Goal: Information Seeking & Learning: Learn about a topic

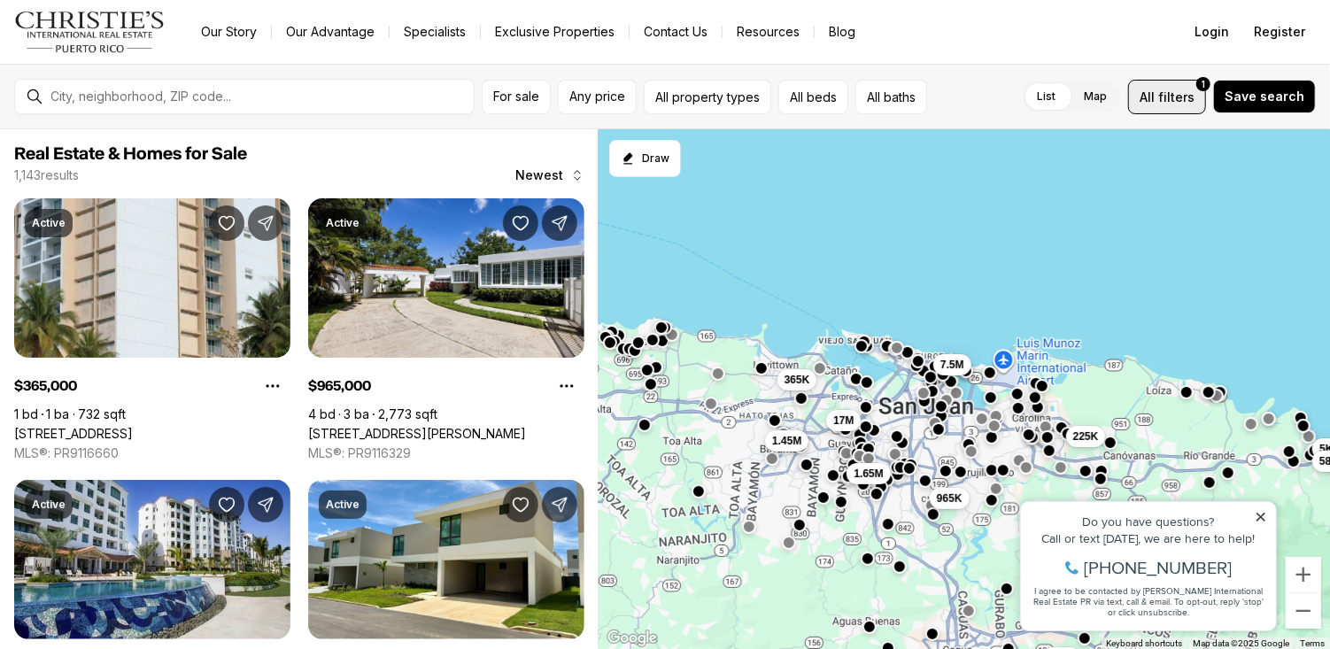
click at [1175, 100] on span "filters" at bounding box center [1177, 97] width 36 height 19
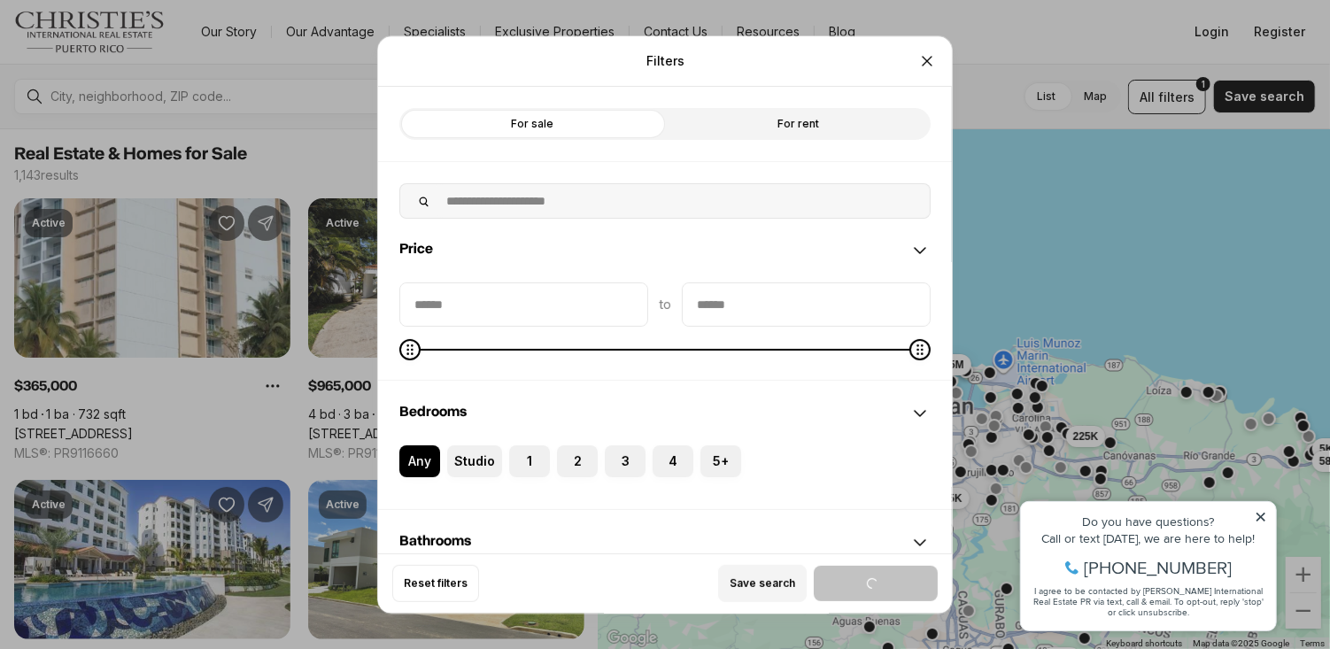
click at [847, 108] on label "For rent" at bounding box center [798, 124] width 266 height 32
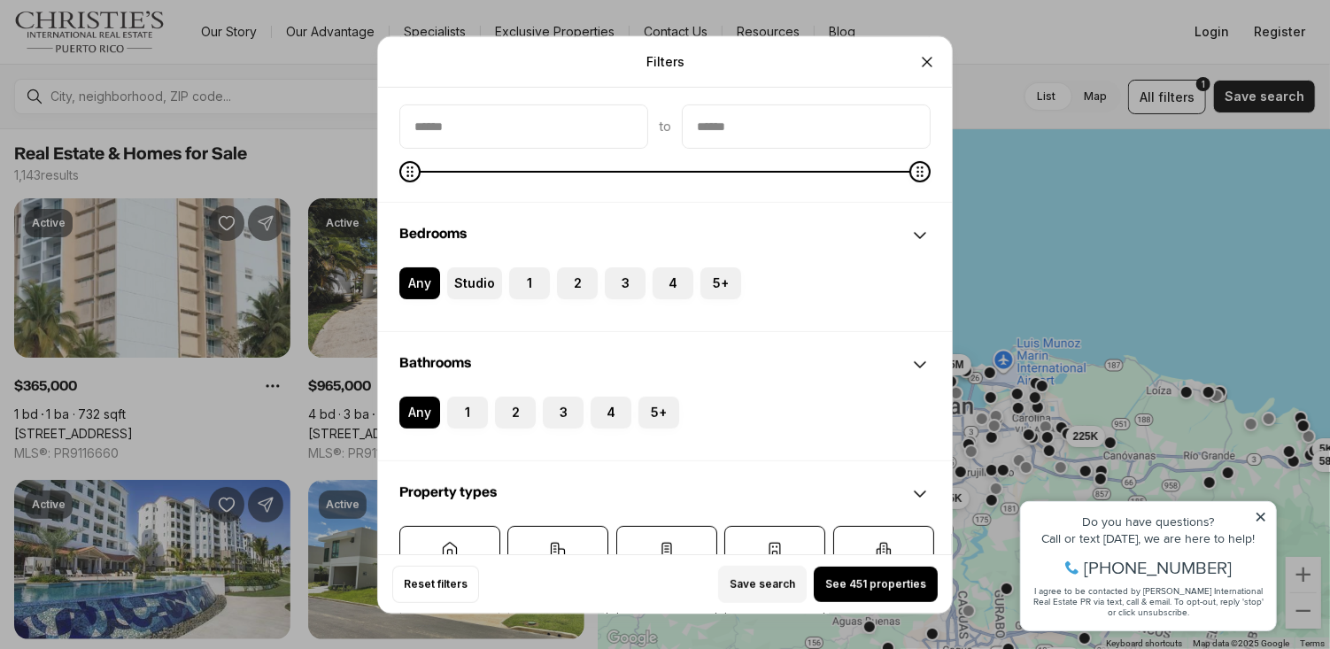
scroll to position [181, 0]
click at [462, 265] on button "Studio" at bounding box center [456, 274] width 18 height 18
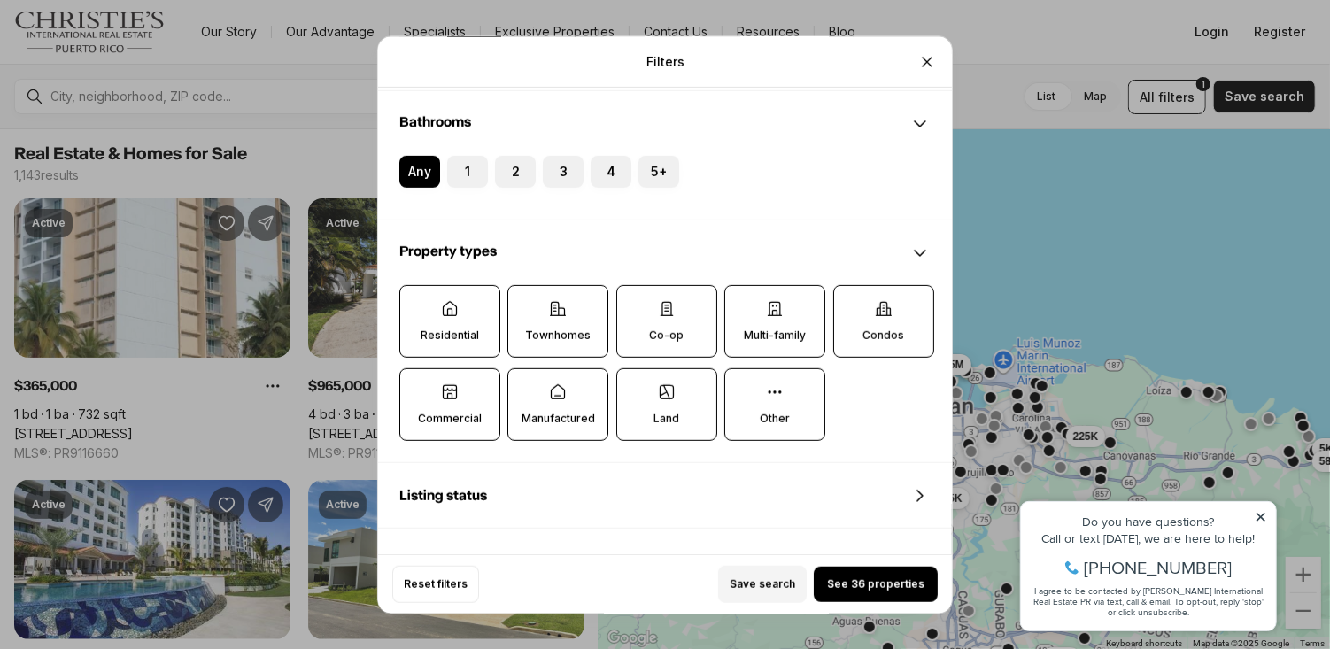
scroll to position [435, 0]
click at [887, 301] on icon at bounding box center [883, 307] width 15 height 13
click at [852, 284] on button "Condos" at bounding box center [843, 293] width 18 height 18
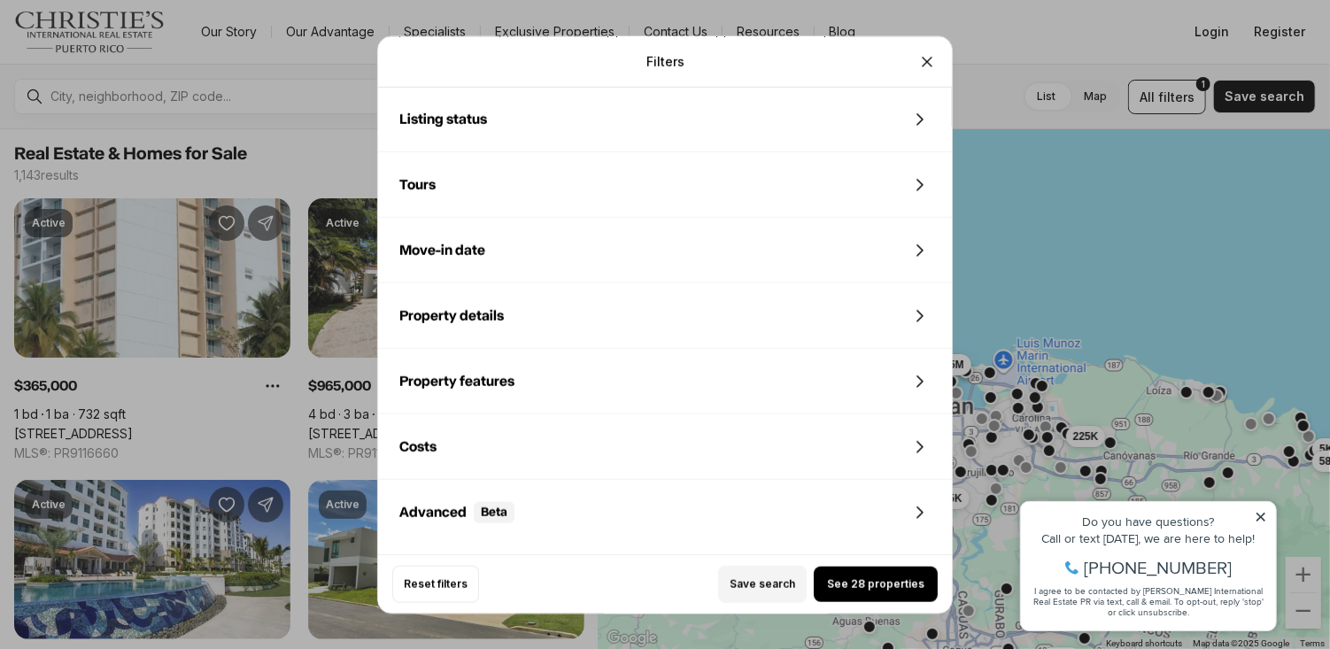
scroll to position [819, 0]
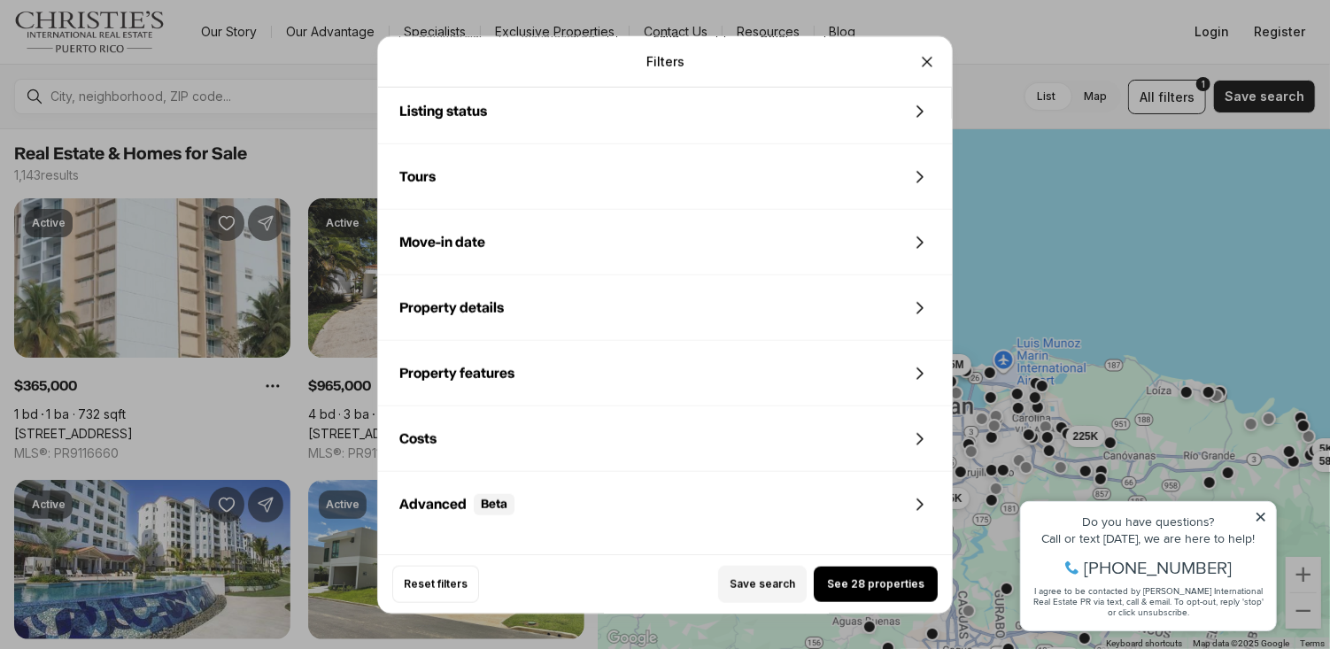
click at [898, 591] on span "See 28 properties" at bounding box center [875, 584] width 97 height 14
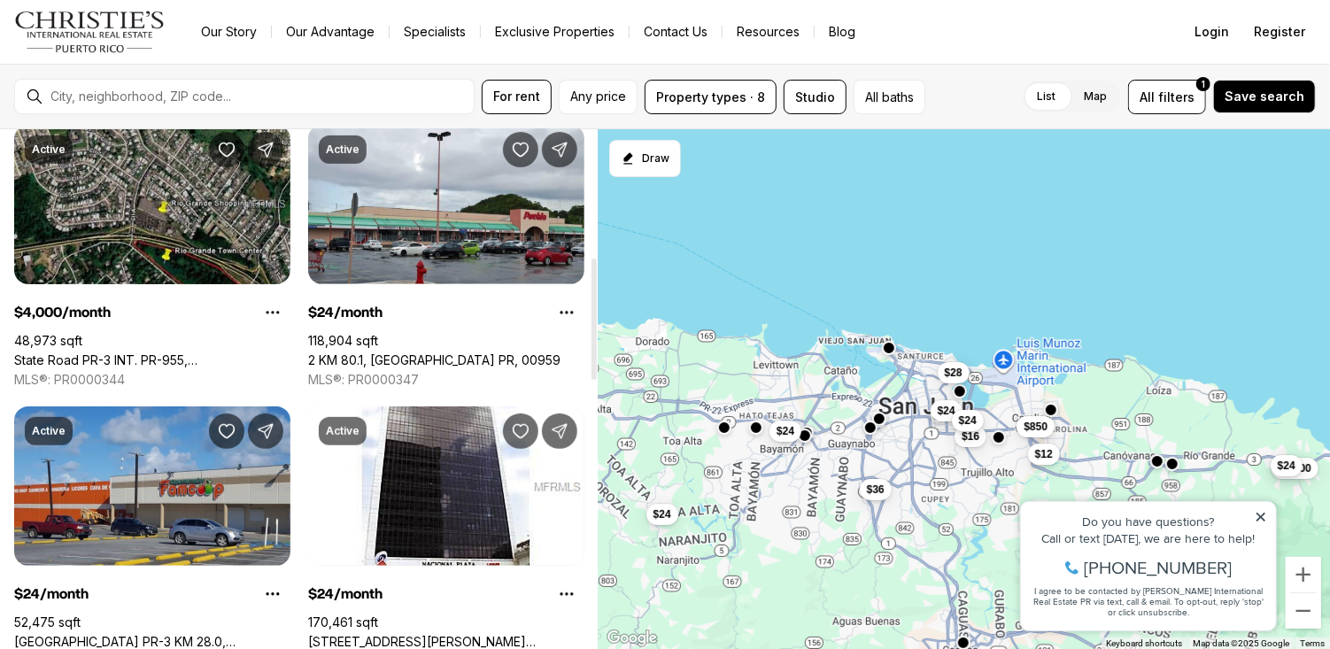
scroll to position [0, 0]
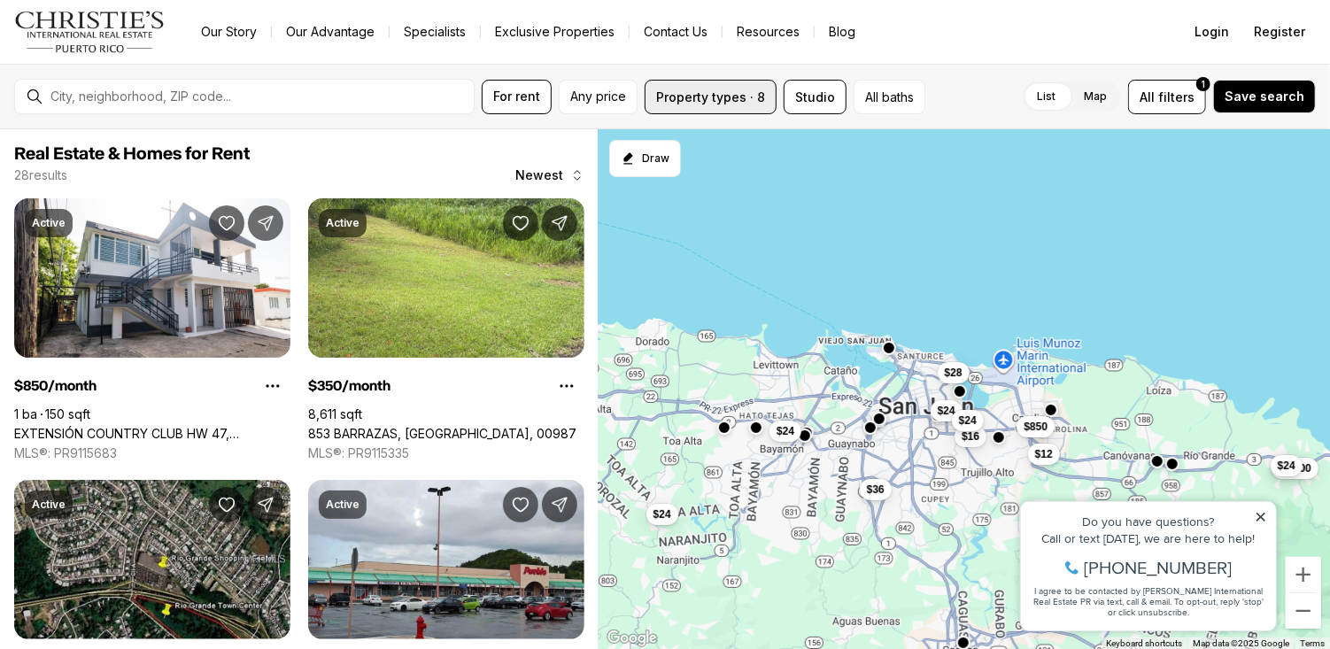
click at [733, 94] on button "Property types · 8" at bounding box center [711, 97] width 132 height 35
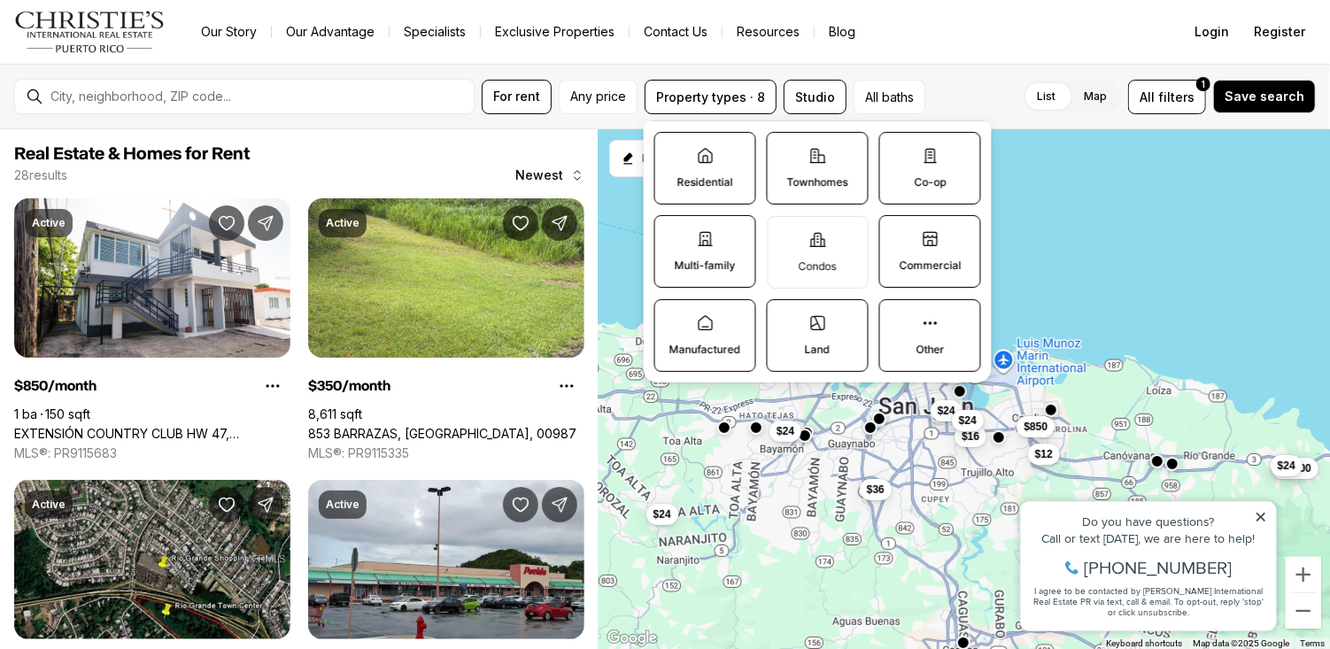
click at [808, 267] on p "Condos" at bounding box center [818, 266] width 38 height 14
click at [786, 234] on button "Condos" at bounding box center [777, 225] width 18 height 18
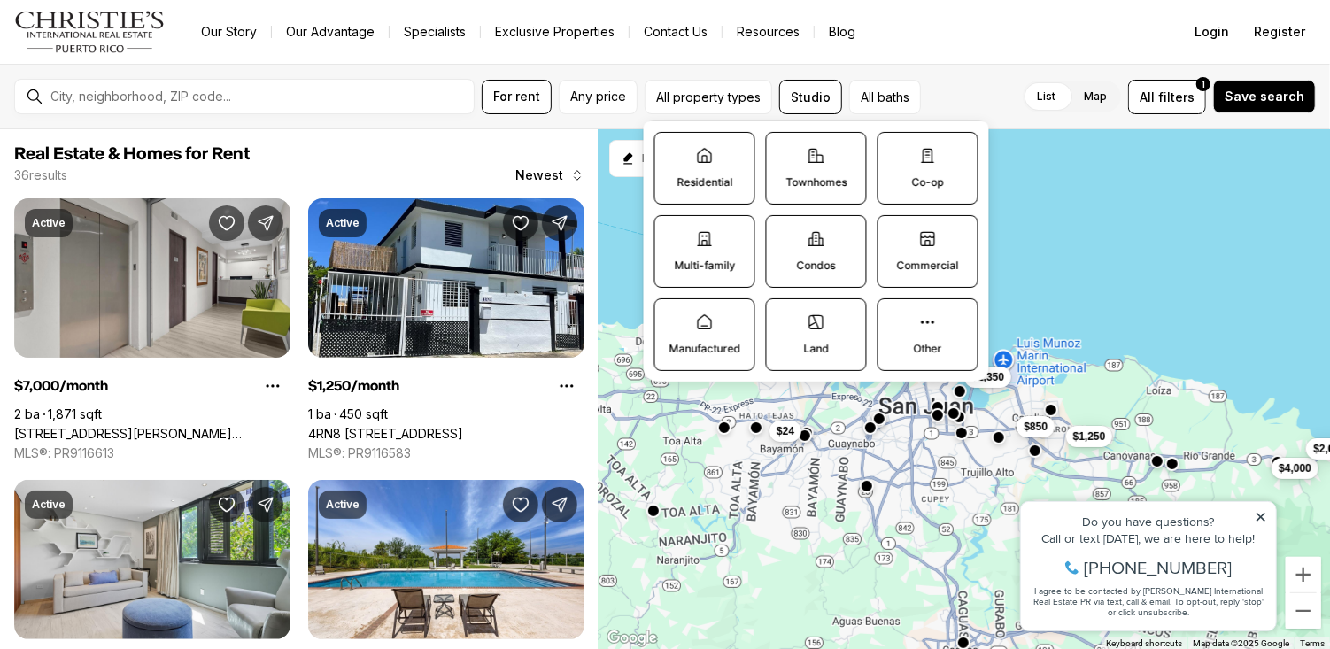
click at [721, 190] on label "Residential" at bounding box center [705, 168] width 101 height 73
click at [673, 151] on button "Residential" at bounding box center [664, 142] width 18 height 18
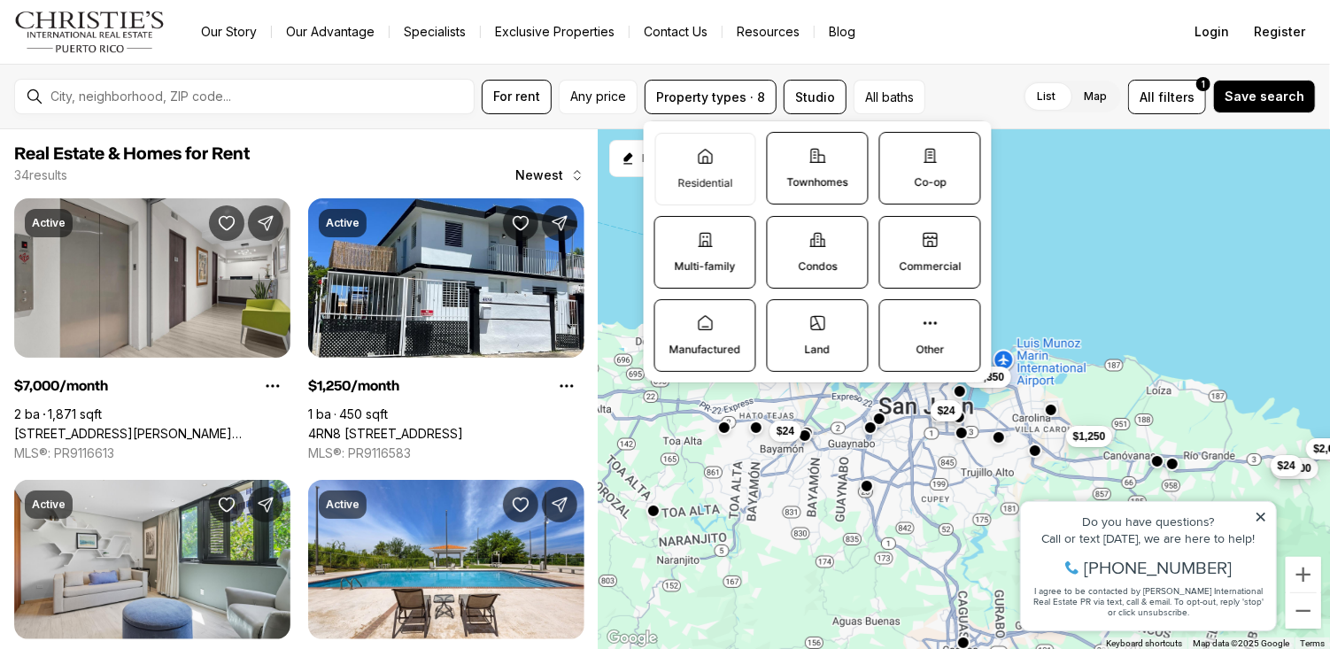
click at [708, 163] on icon at bounding box center [705, 156] width 13 height 14
click at [673, 151] on button "Residential" at bounding box center [664, 142] width 18 height 18
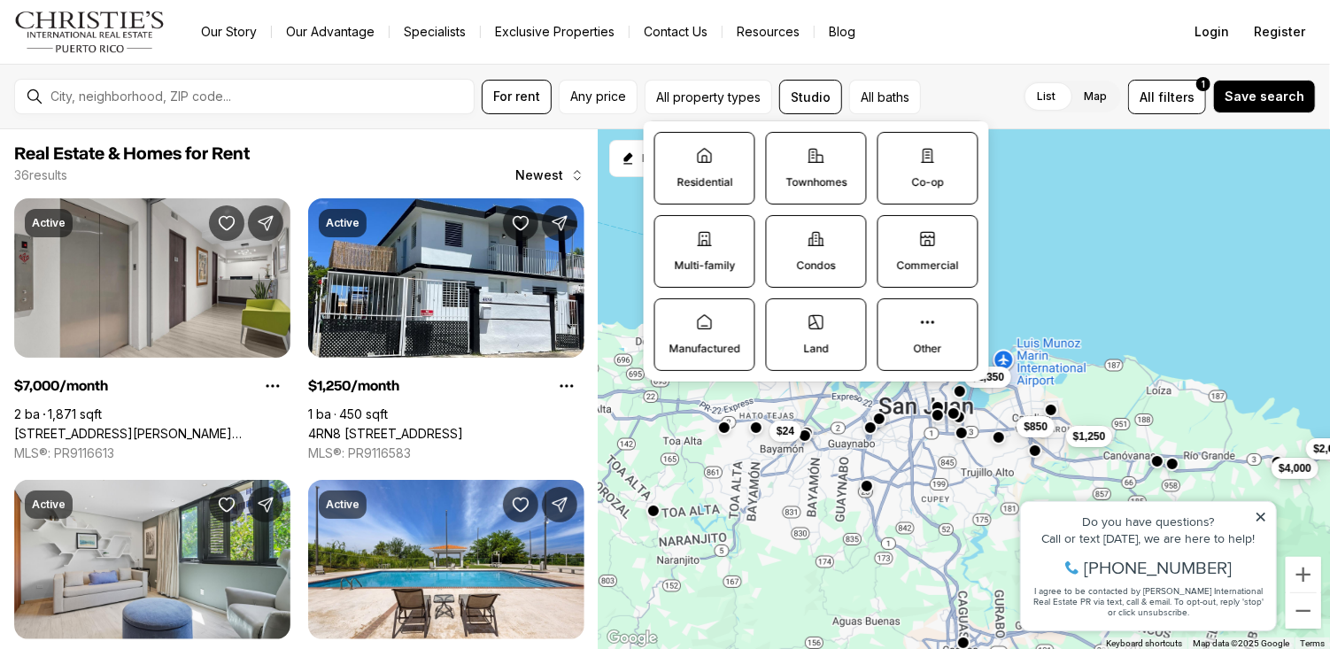
click at [813, 161] on icon at bounding box center [816, 155] width 15 height 13
click at [785, 151] on button "Townhomes" at bounding box center [776, 142] width 18 height 18
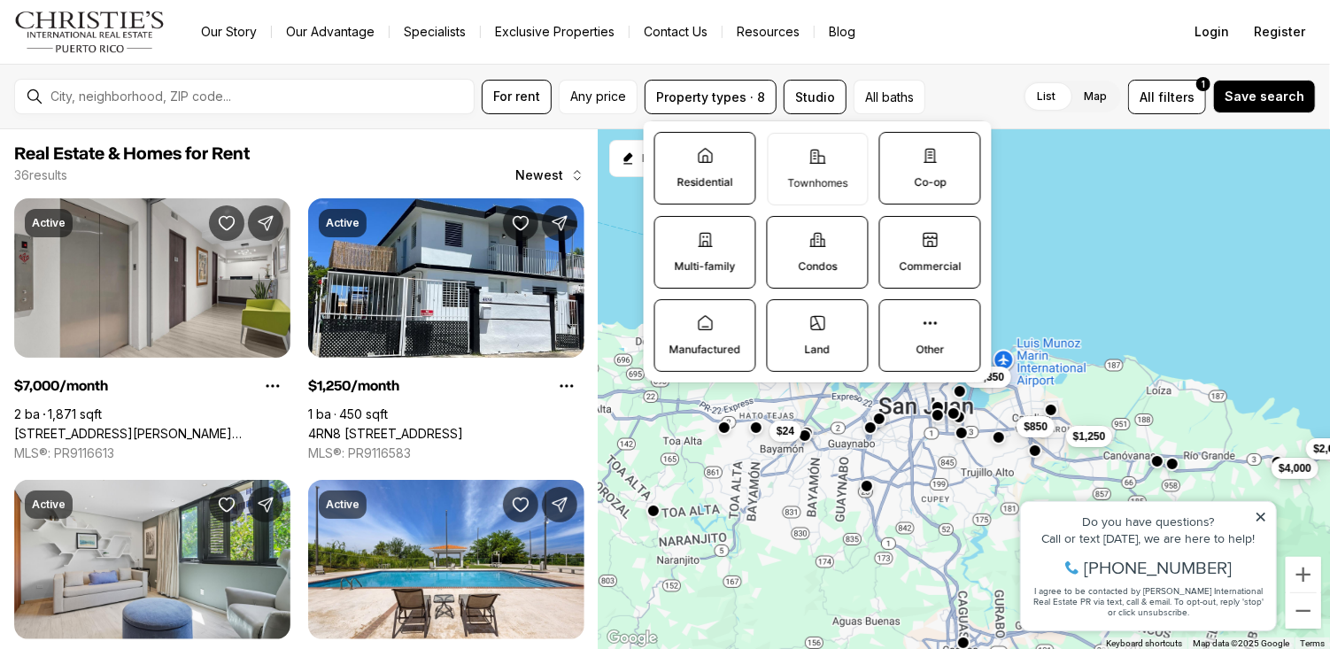
click at [810, 159] on icon at bounding box center [818, 156] width 18 height 18
click at [786, 151] on button "Townhomes" at bounding box center [777, 142] width 18 height 18
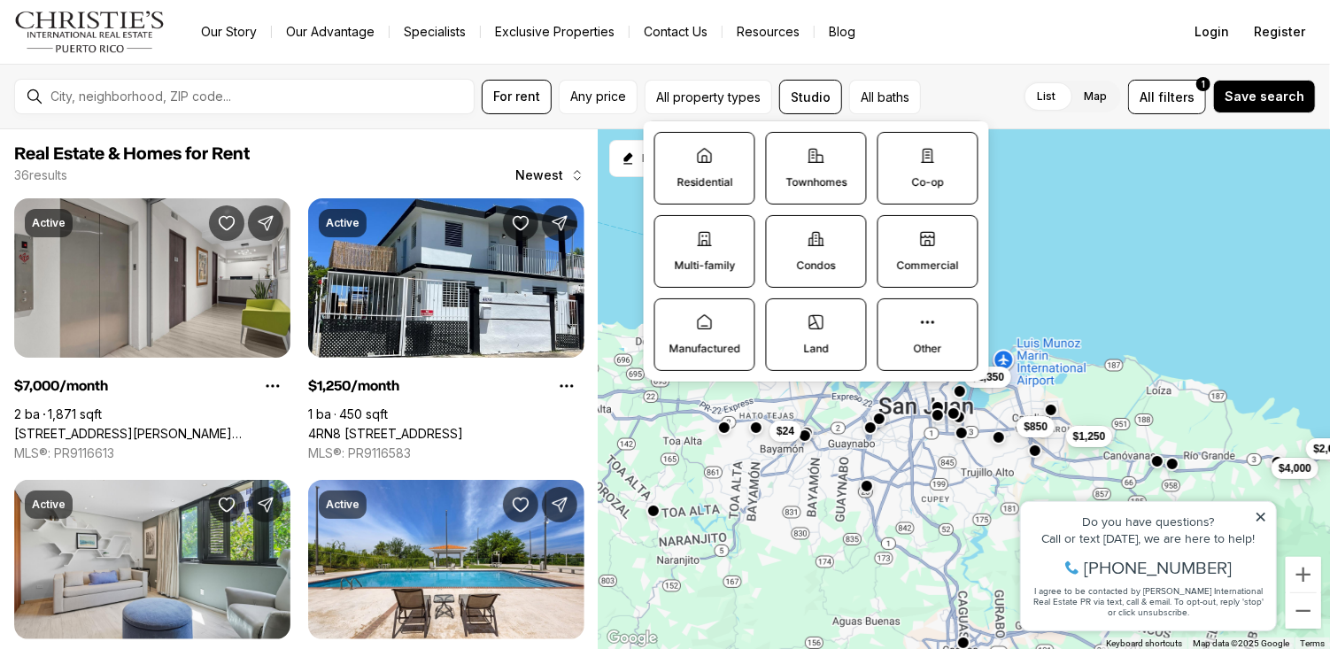
click at [723, 259] on p "Multi-family" at bounding box center [704, 266] width 61 height 14
click at [673, 234] on button "Multi-family" at bounding box center [664, 225] width 18 height 18
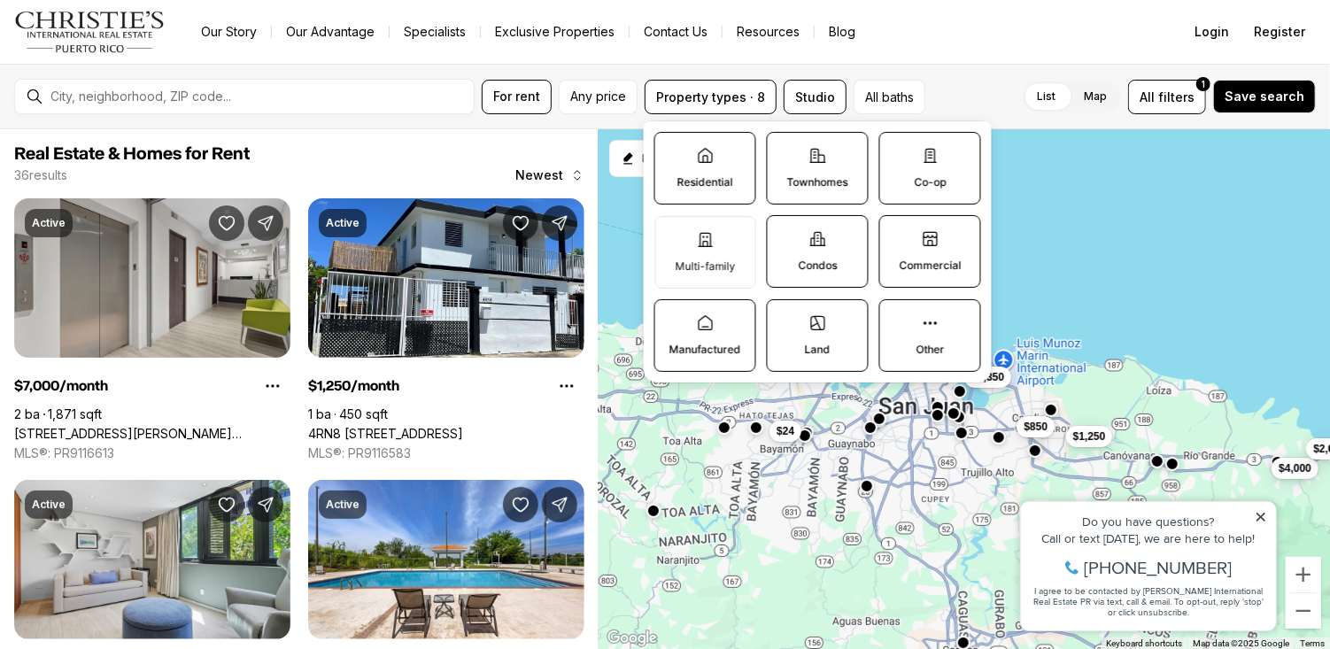
click at [710, 263] on p "Multi-family" at bounding box center [705, 266] width 60 height 14
click at [673, 234] on button "Multi-family" at bounding box center [664, 225] width 18 height 18
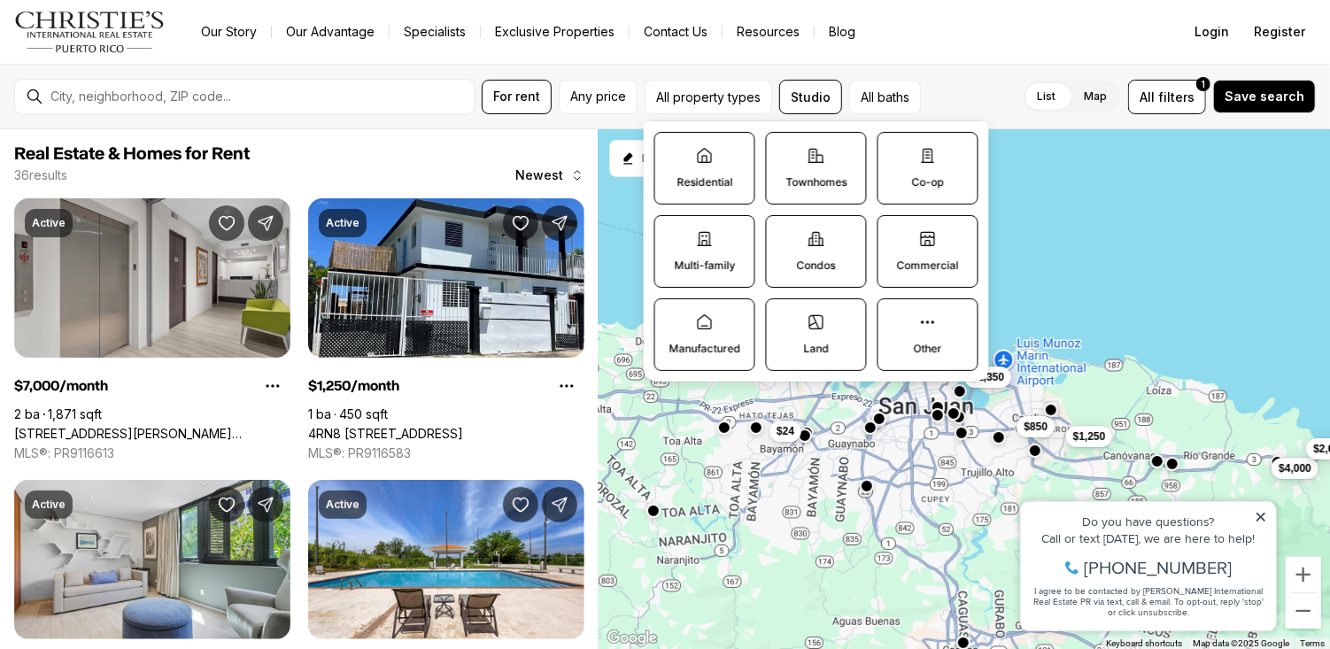
click at [924, 329] on icon at bounding box center [928, 323] width 18 height 18
click at [896, 317] on button "Other" at bounding box center [888, 308] width 18 height 18
